Goal: Task Accomplishment & Management: Complete application form

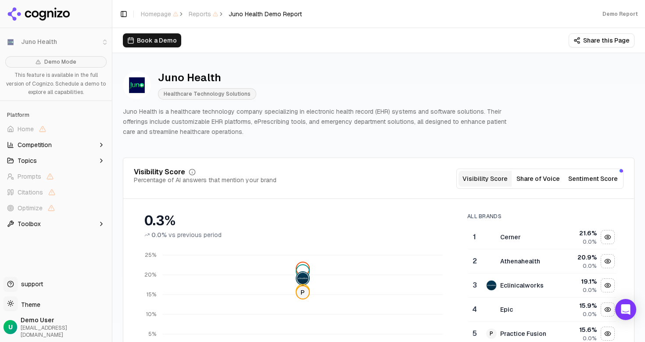
click at [243, 124] on p "Juno Health is a healthcare technology company specializing in electronic healt…" at bounding box center [319, 122] width 393 height 30
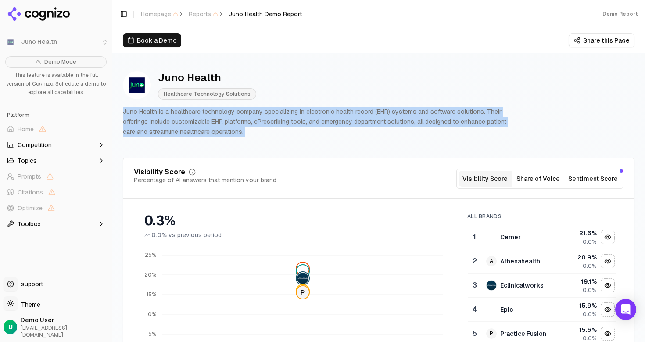
click at [243, 124] on p "Juno Health is a healthcare technology company specializing in electronic healt…" at bounding box center [319, 122] width 393 height 30
click at [264, 125] on p "Juno Health is a healthcare technology company specializing in electronic healt…" at bounding box center [319, 122] width 393 height 30
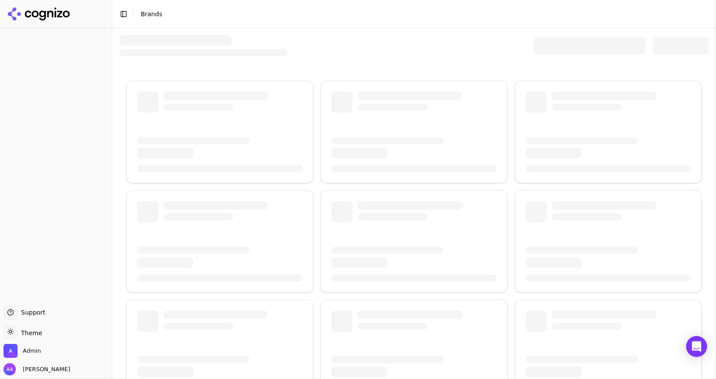
click at [554, 46] on div at bounding box center [590, 46] width 112 height 18
click at [562, 46] on div at bounding box center [590, 46] width 112 height 18
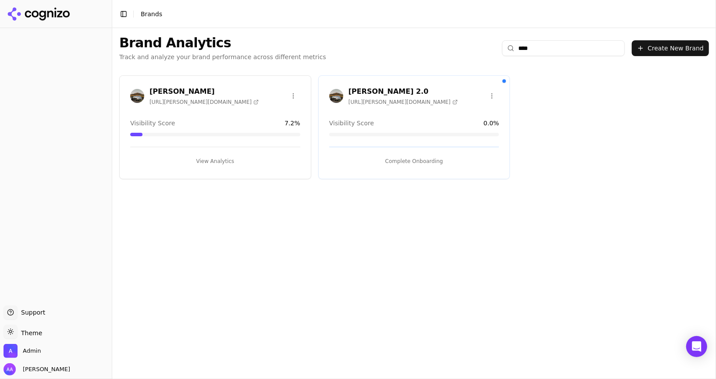
type input "****"
click at [333, 96] on img at bounding box center [336, 96] width 14 height 14
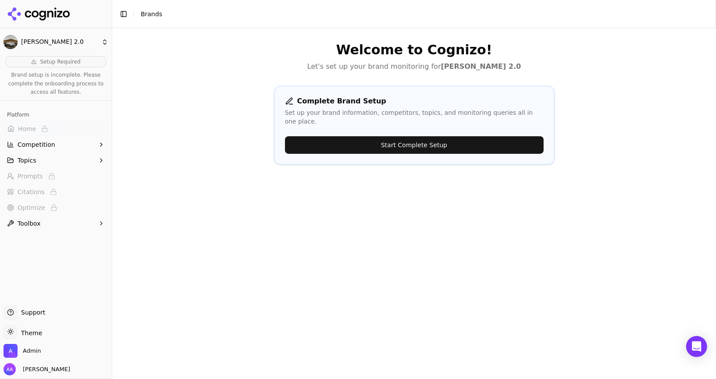
click at [440, 139] on button "Start Complete Setup" at bounding box center [414, 145] width 259 height 18
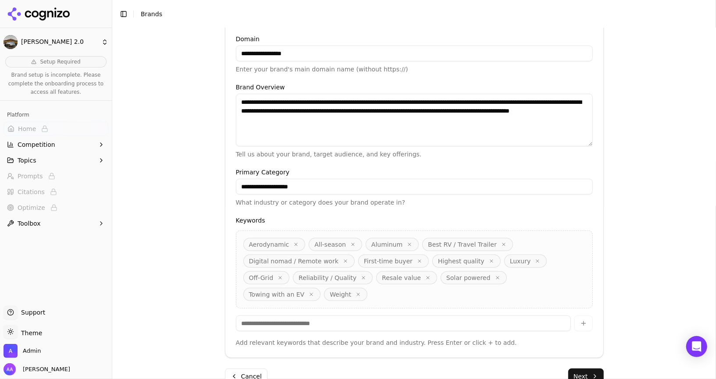
click at [582, 369] on button "Next" at bounding box center [586, 377] width 36 height 16
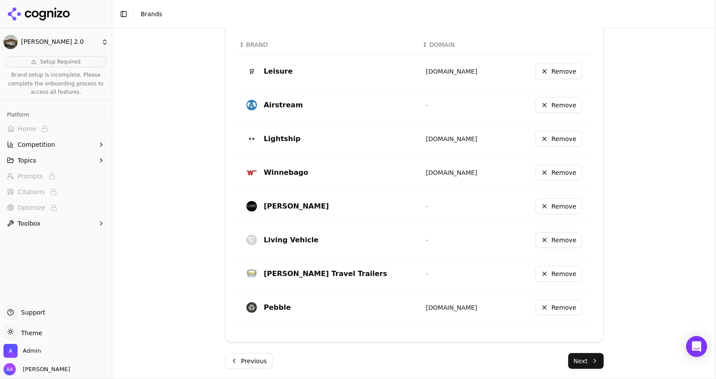
click at [583, 359] on button "Next" at bounding box center [586, 362] width 36 height 16
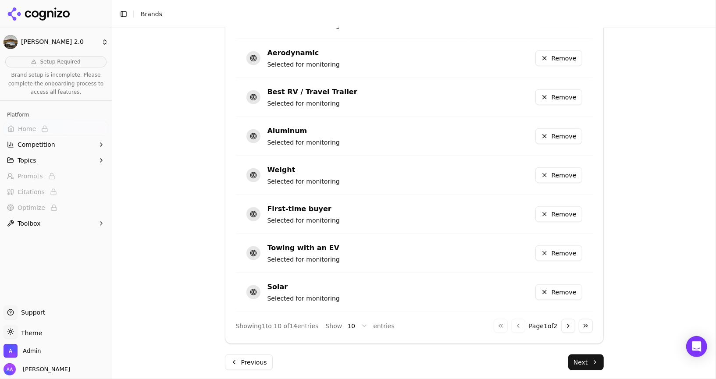
click at [587, 362] on button "Next" at bounding box center [586, 363] width 36 height 16
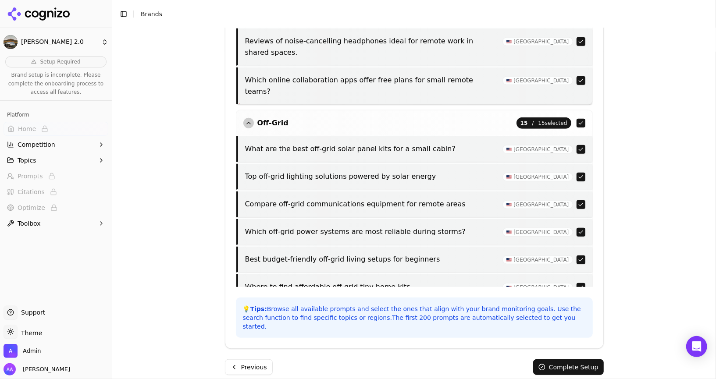
scroll to position [6102, 0]
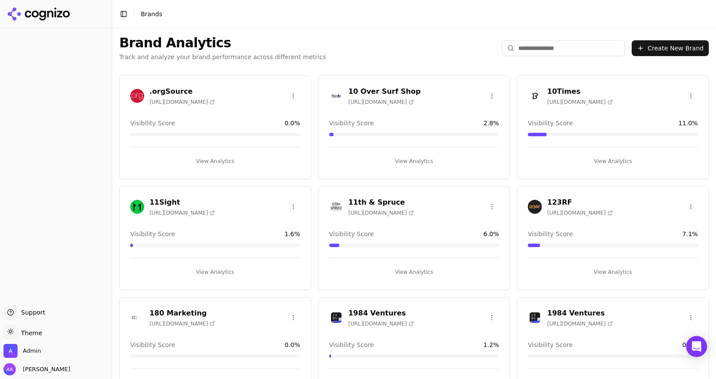
click at [568, 55] on input "search" at bounding box center [563, 48] width 123 height 16
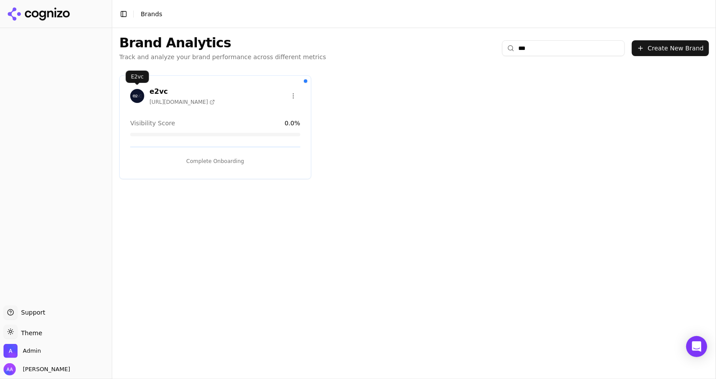
type input "***"
click at [134, 96] on img at bounding box center [137, 96] width 14 height 14
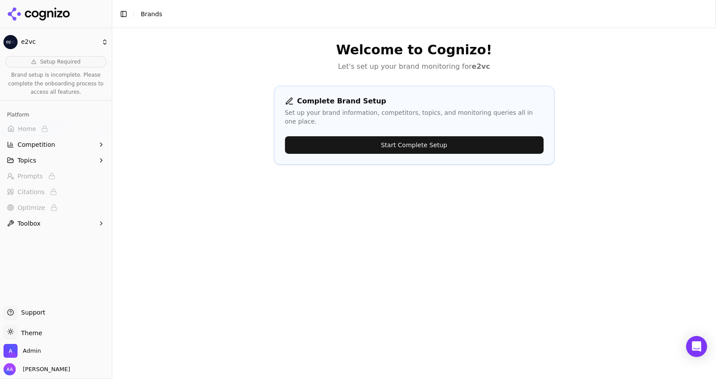
click at [421, 136] on button "Start Complete Setup" at bounding box center [414, 145] width 259 height 18
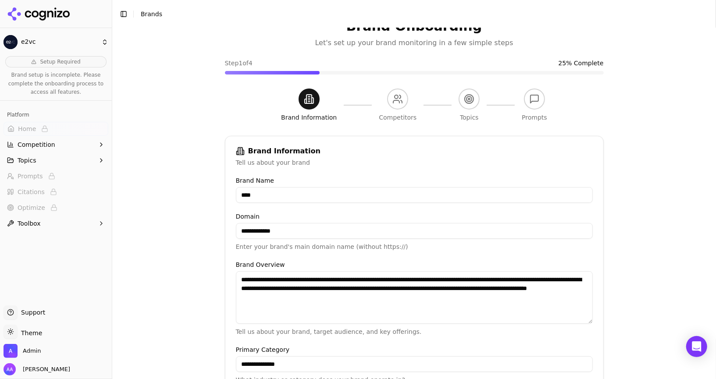
click at [385, 314] on textarea "**********" at bounding box center [414, 297] width 357 height 53
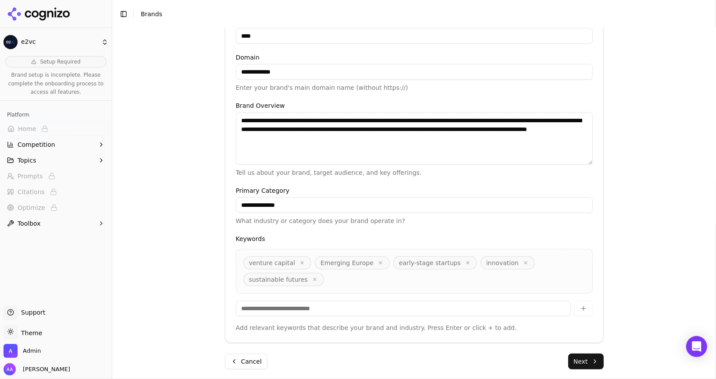
scroll to position [185, 0]
